Goal: Task Accomplishment & Management: Use online tool/utility

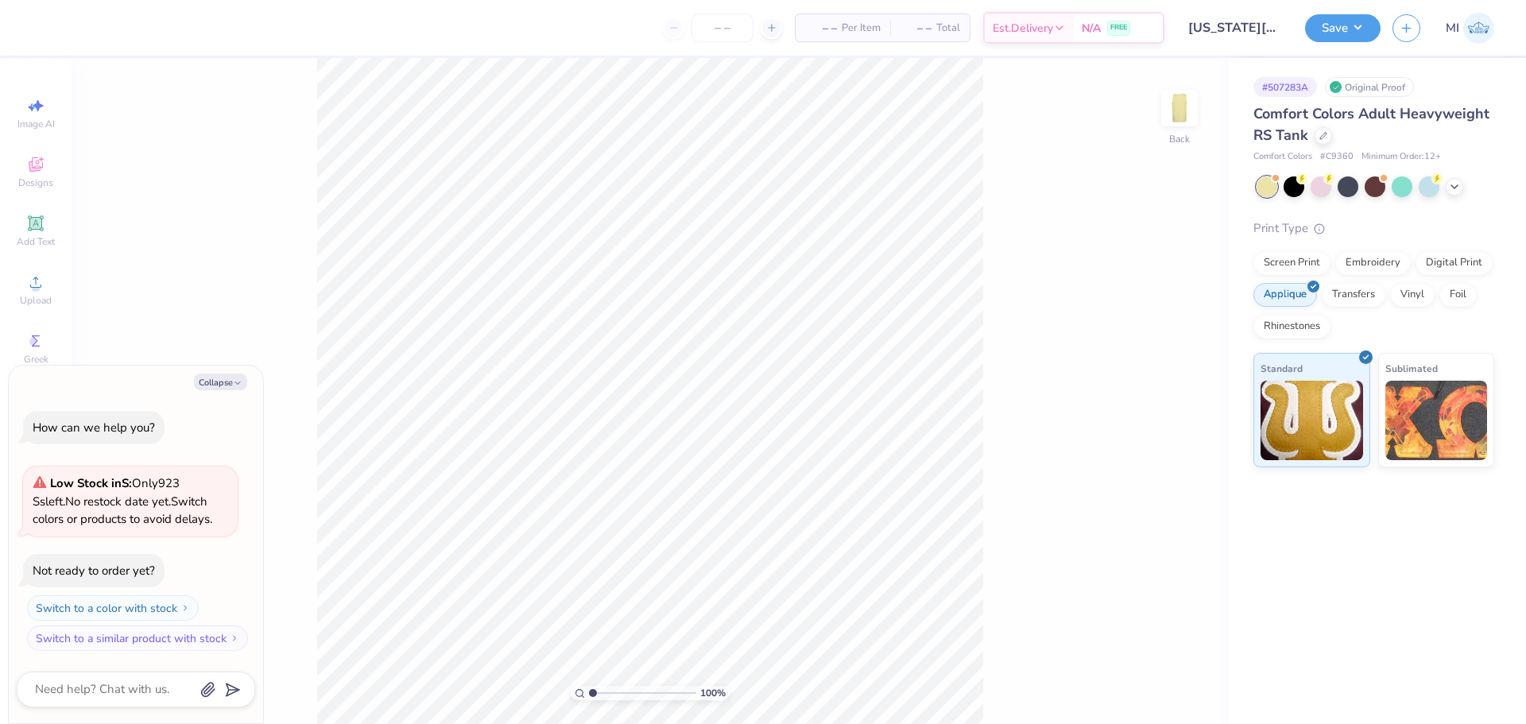
type textarea "x"
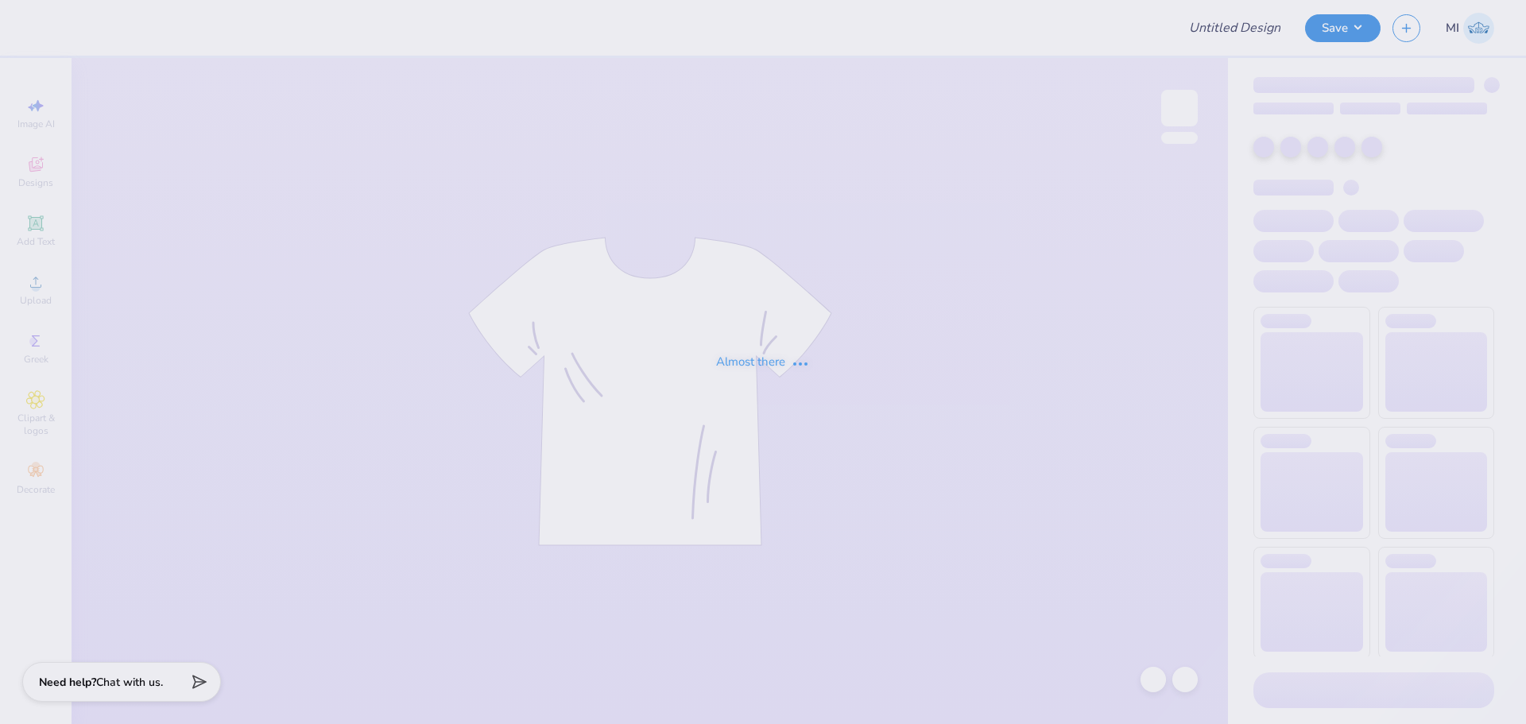
type input "[PERSON_NAME] : [GEOGRAPHIC_DATA]"
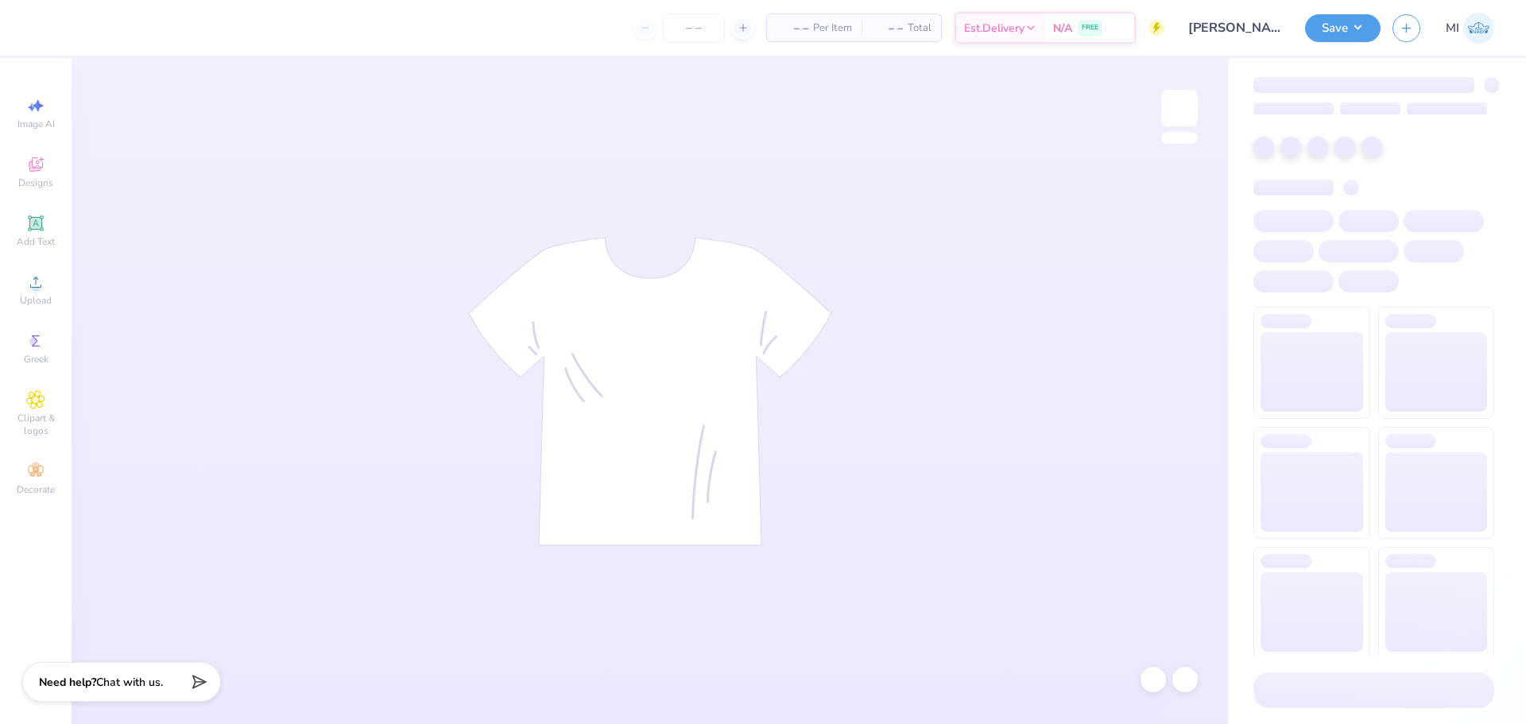
type input "24"
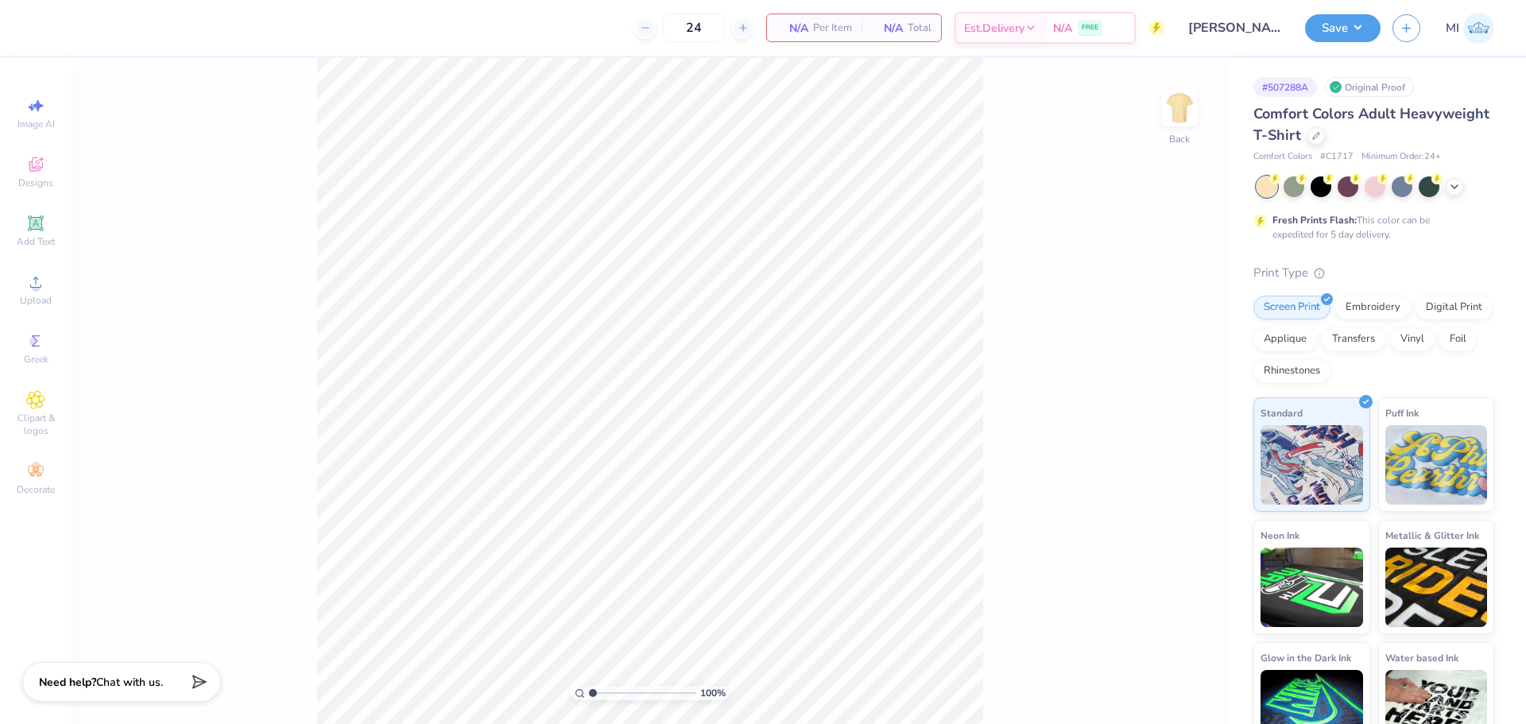
click at [1396, 137] on div "Comfort Colors Adult Heavyweight T-Shirt" at bounding box center [1373, 124] width 241 height 43
click at [1319, 136] on icon at bounding box center [1316, 134] width 6 height 6
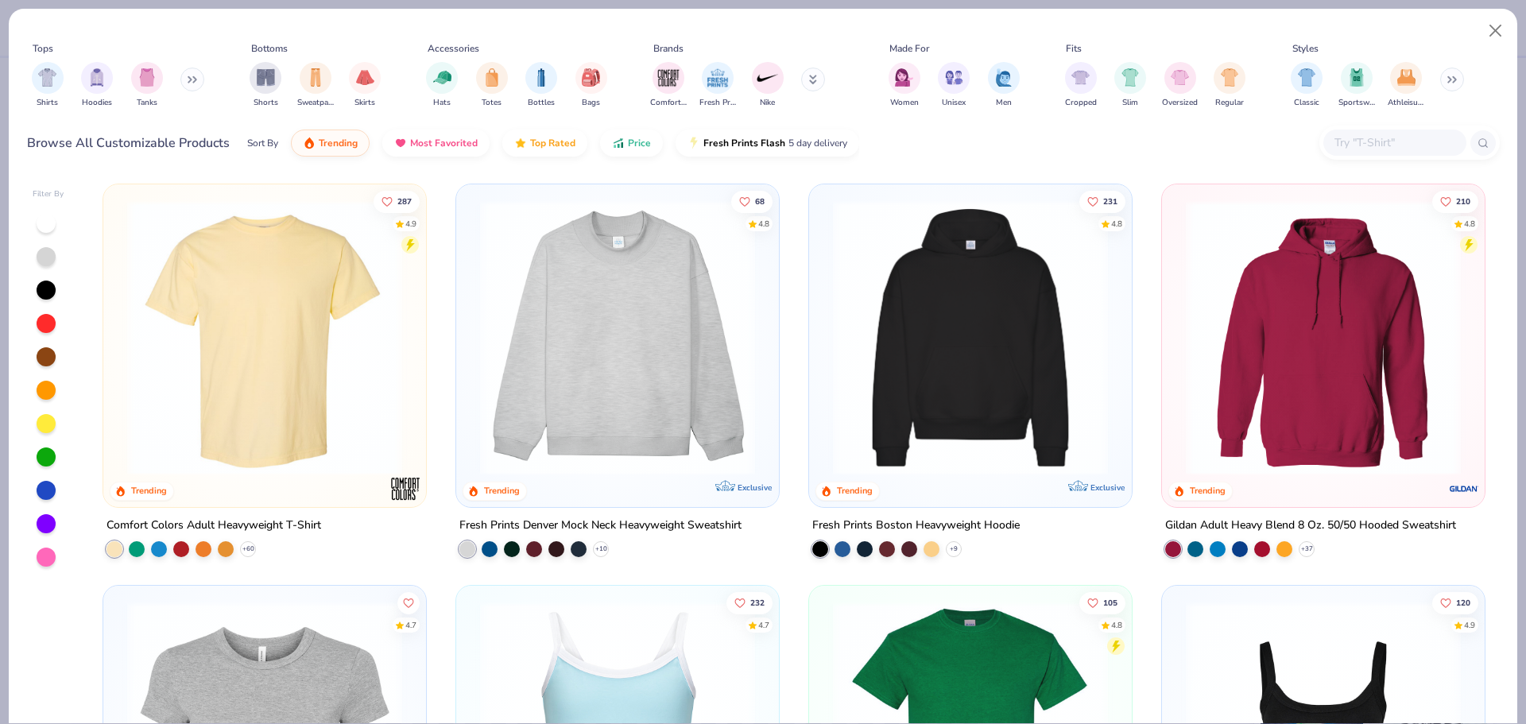
click at [1367, 153] on div at bounding box center [1394, 143] width 143 height 26
type input "Augusta 257"
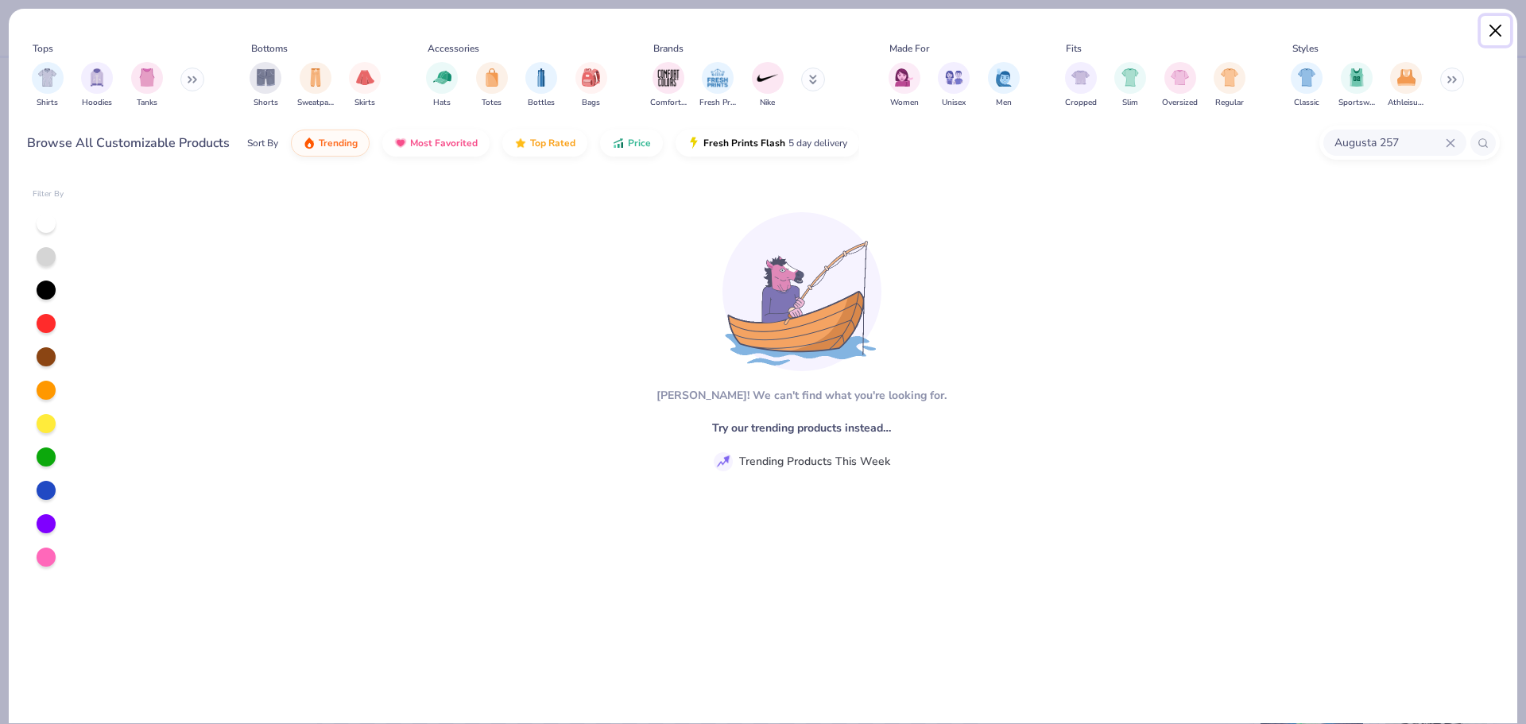
click at [1491, 25] on button "Close" at bounding box center [1495, 31] width 30 height 30
